Goal: Task Accomplishment & Management: Manage account settings

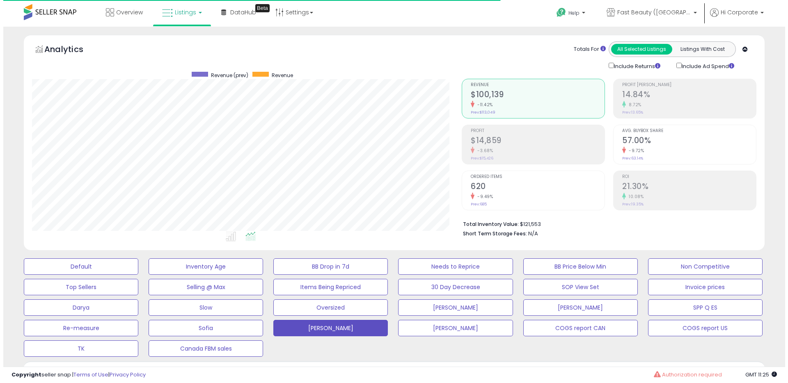
scroll to position [168, 429]
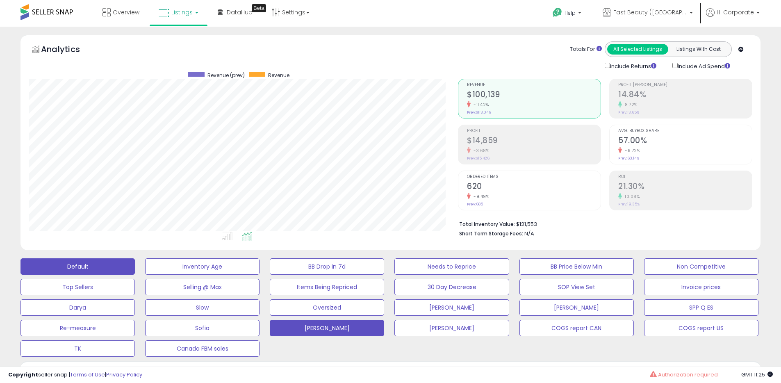
click at [77, 267] on button "Default" at bounding box center [78, 266] width 114 height 16
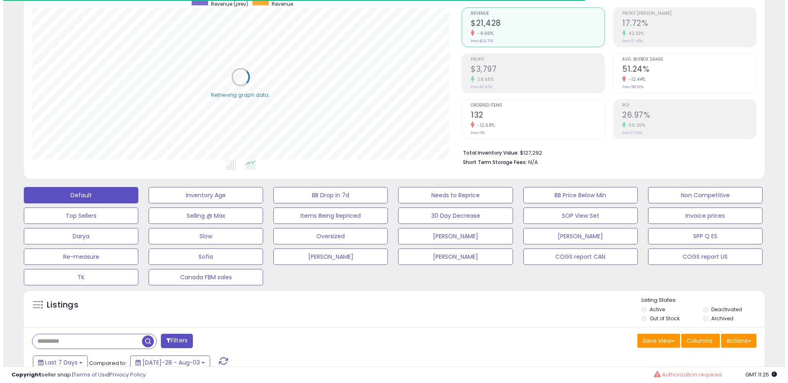
scroll to position [163, 0]
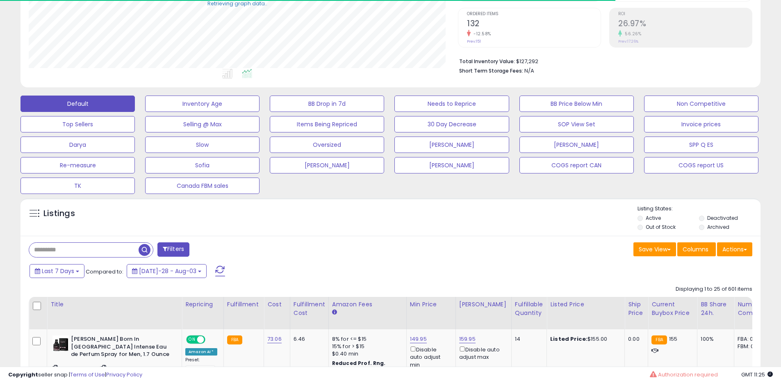
click at [713, 228] on label "Archived" at bounding box center [719, 227] width 22 height 7
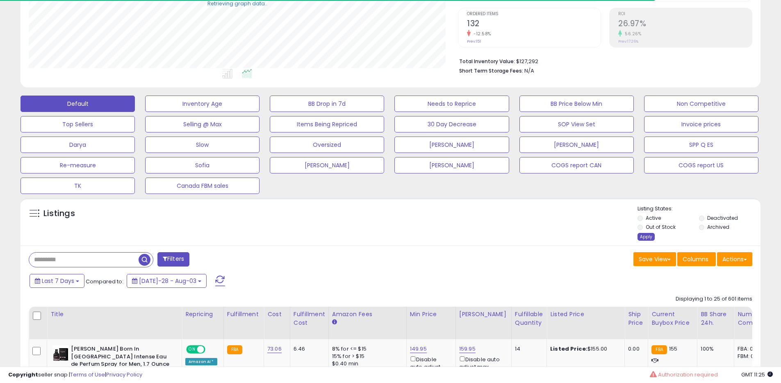
click at [648, 234] on div "Apply" at bounding box center [646, 237] width 17 height 8
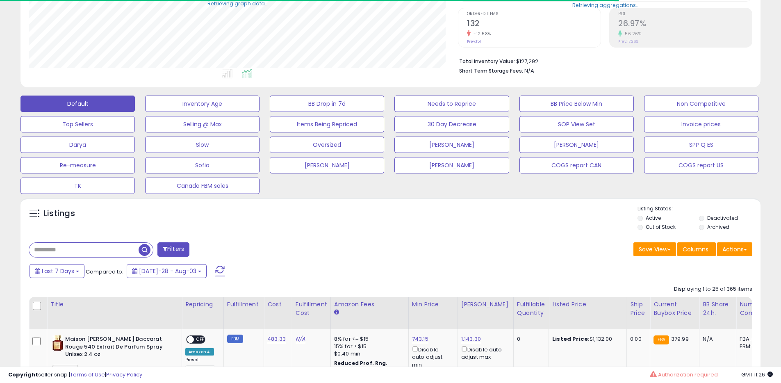
scroll to position [168, 429]
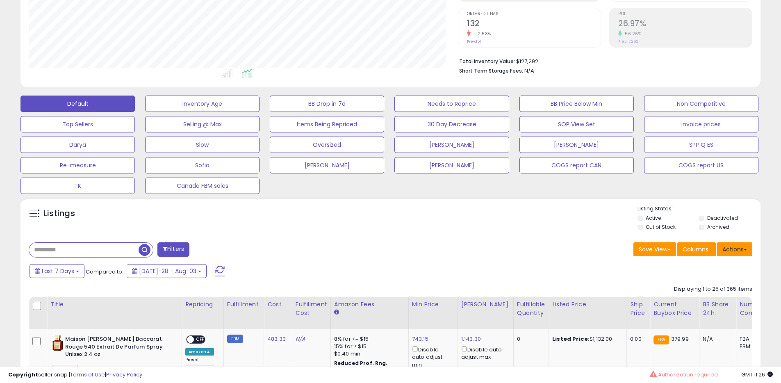
click at [731, 245] on button "Actions" at bounding box center [734, 249] width 35 height 14
click at [696, 294] on ul "Import Export Visible Columns Export All Columns Export Related Asins" at bounding box center [702, 291] width 100 height 66
click at [729, 250] on button "Actions" at bounding box center [734, 249] width 35 height 14
click at [692, 299] on link "Export All Columns" at bounding box center [702, 301] width 90 height 13
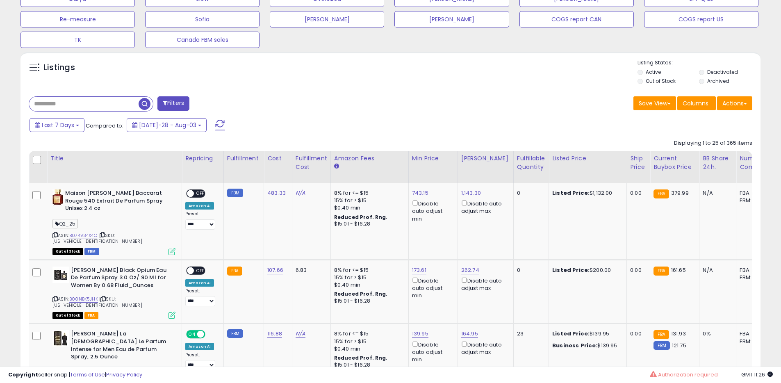
scroll to position [317, 0]
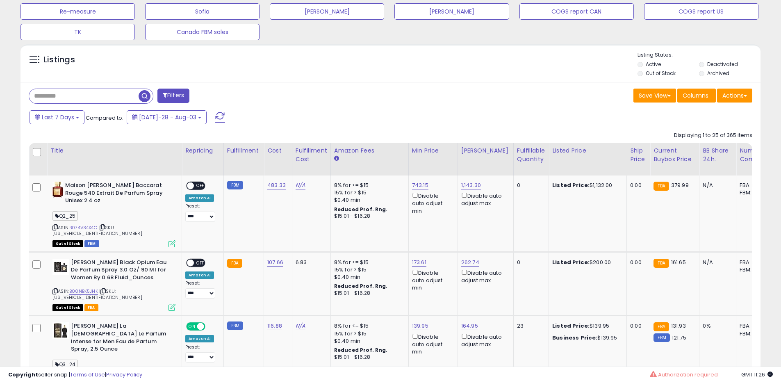
click at [692, 375] on div "Authorization required" at bounding box center [684, 375] width 68 height 8
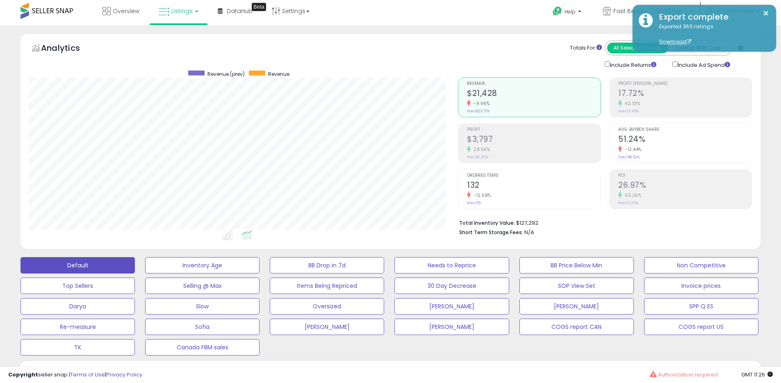
scroll to position [0, 0]
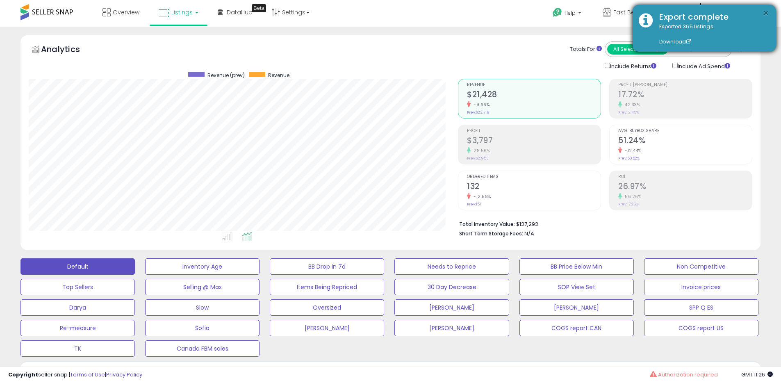
click at [769, 12] on button "×" at bounding box center [766, 13] width 7 height 10
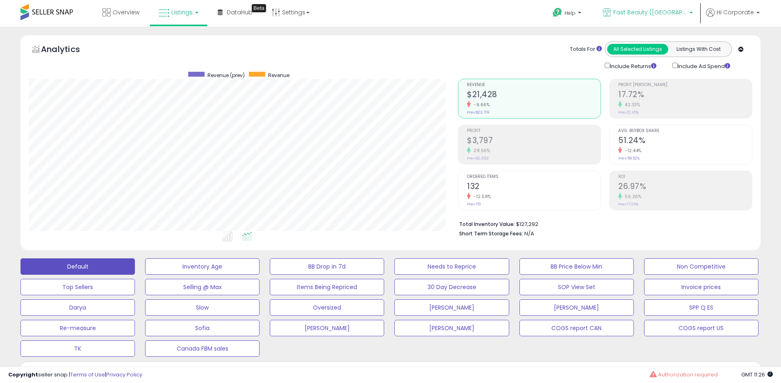
click at [629, 10] on span "Fast Beauty ([GEOGRAPHIC_DATA])" at bounding box center [651, 12] width 74 height 8
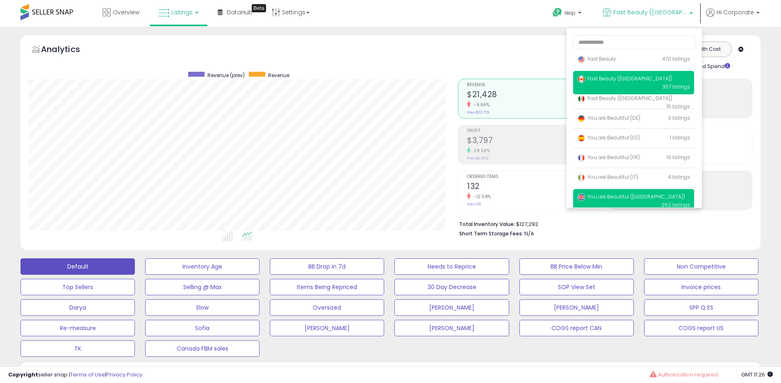
click at [622, 197] on span "You are Beautiful ([GEOGRAPHIC_DATA])" at bounding box center [632, 196] width 108 height 7
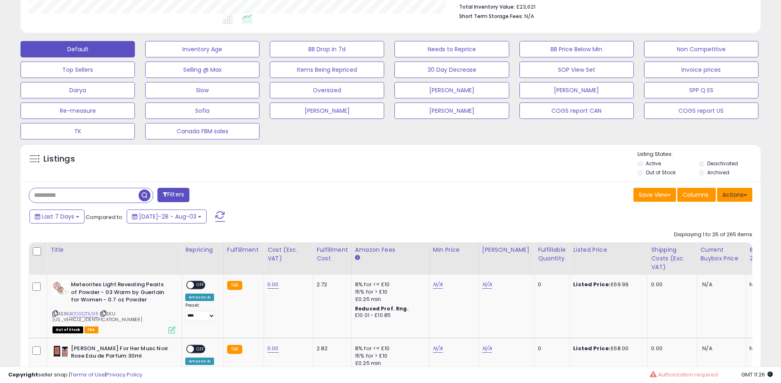
scroll to position [168, 429]
click at [736, 194] on button "Actions" at bounding box center [734, 195] width 35 height 14
click at [676, 248] on link "Export All Columns" at bounding box center [702, 247] width 90 height 13
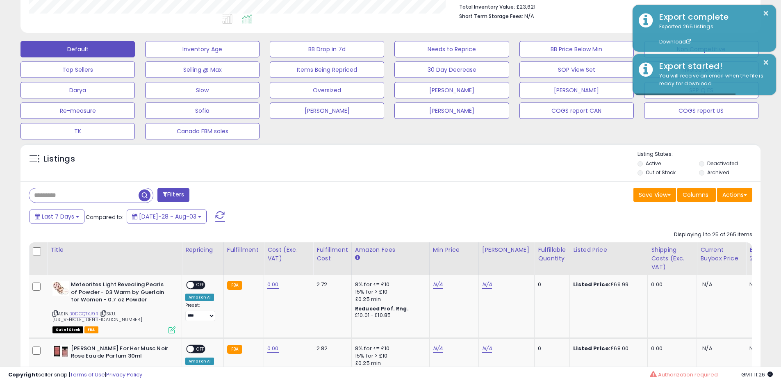
scroll to position [0, 0]
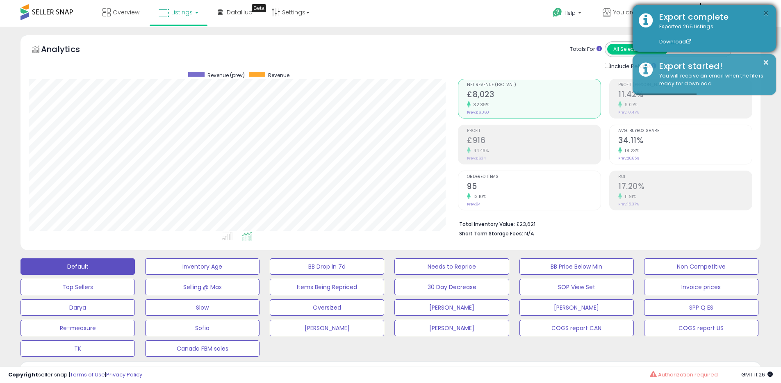
click at [767, 9] on button "×" at bounding box center [766, 13] width 7 height 10
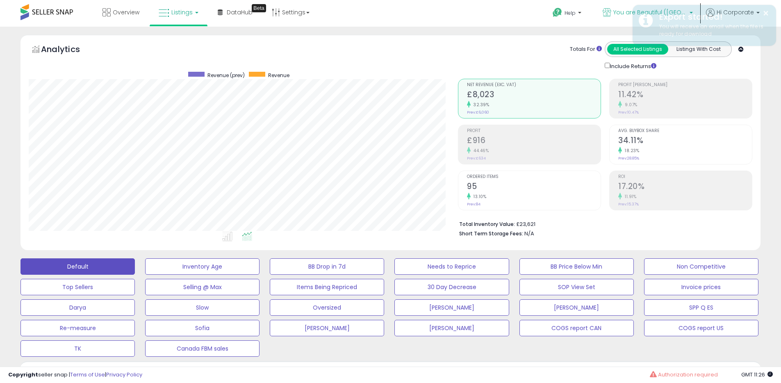
click at [626, 10] on p "You are Beautiful ([GEOGRAPHIC_DATA])" at bounding box center [648, 13] width 90 height 10
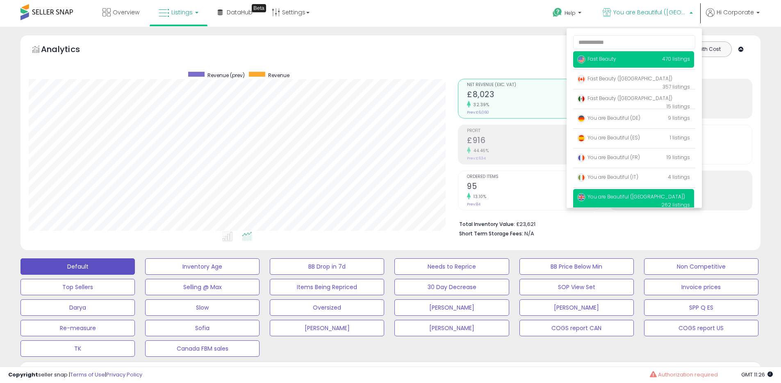
click at [598, 58] on span "Fast Beauty" at bounding box center [597, 58] width 39 height 7
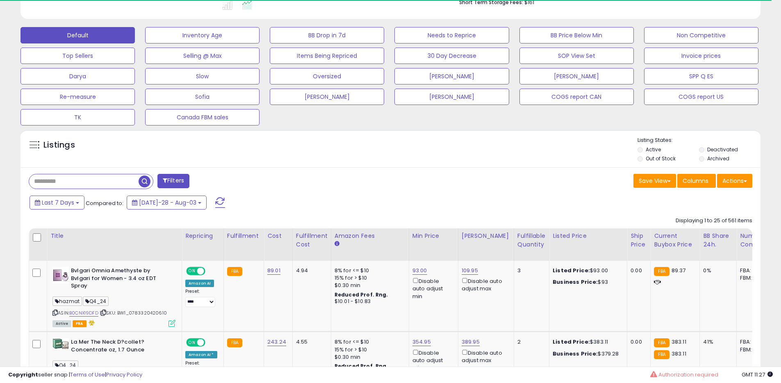
scroll to position [254, 0]
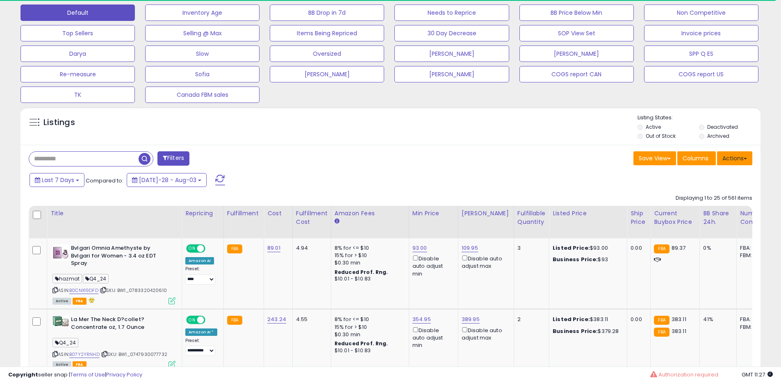
click at [728, 161] on button "Actions" at bounding box center [734, 158] width 35 height 14
click at [676, 210] on link "Export All Columns" at bounding box center [702, 210] width 90 height 13
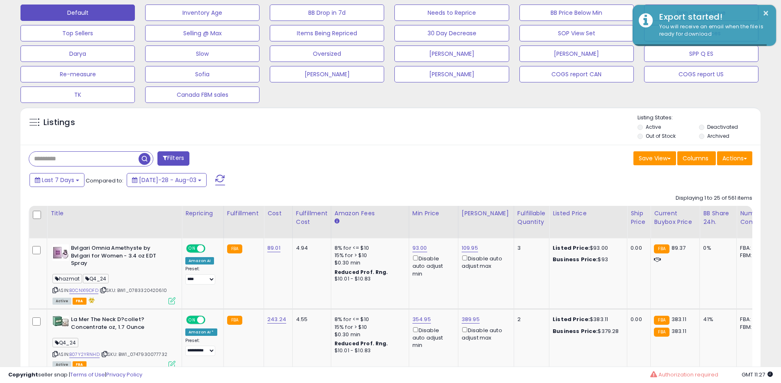
scroll to position [168, 429]
